Goal: Check status: Check status

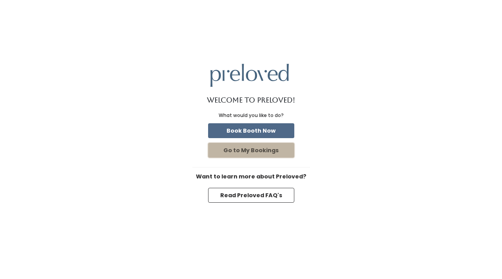
click at [240, 154] on button "Go to My Bookings" at bounding box center [251, 150] width 86 height 15
